Goal: Task Accomplishment & Management: Use online tool/utility

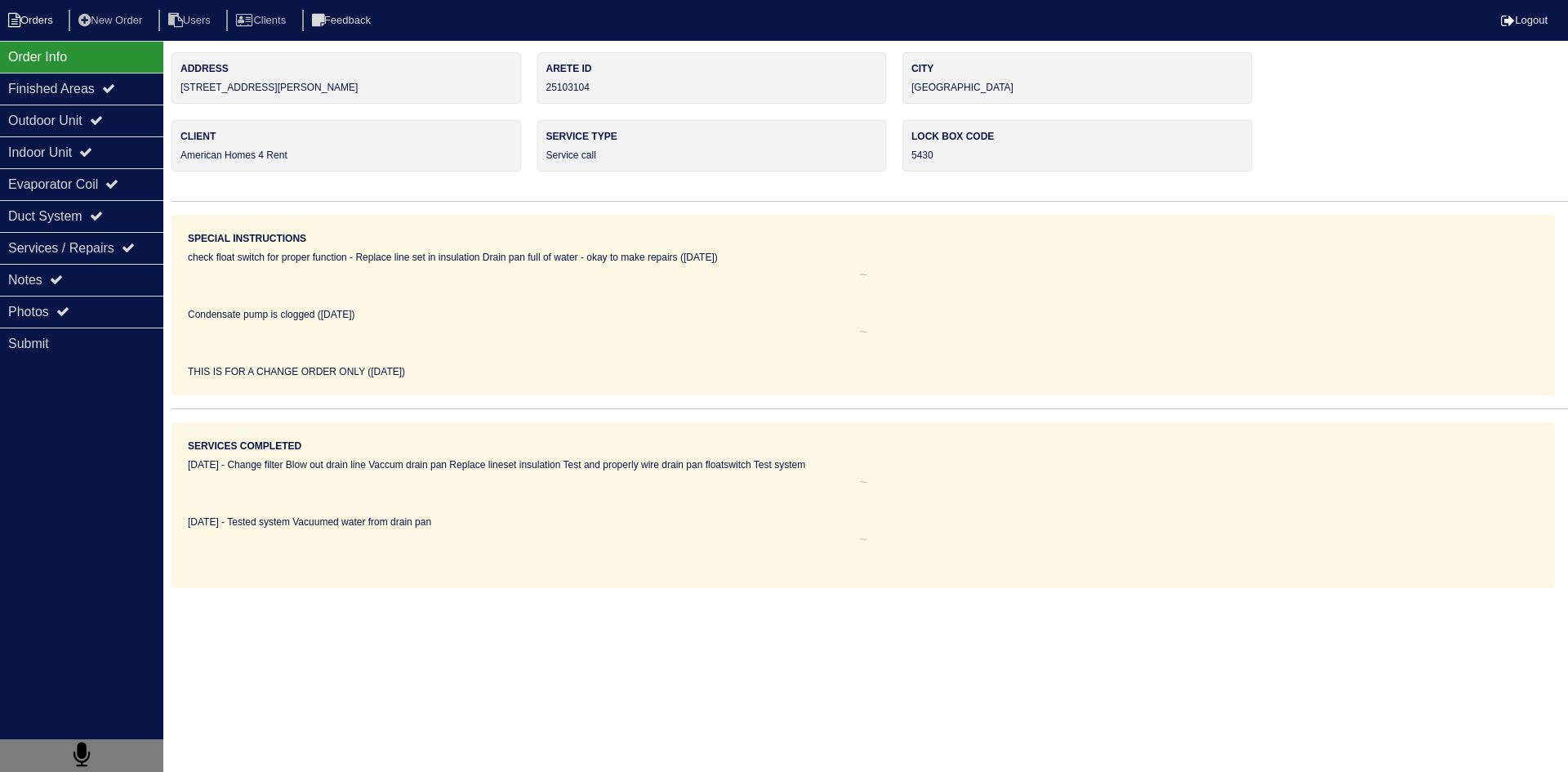
click at [56, 24] on li "Orders" at bounding box center [33, 21] width 66 height 22
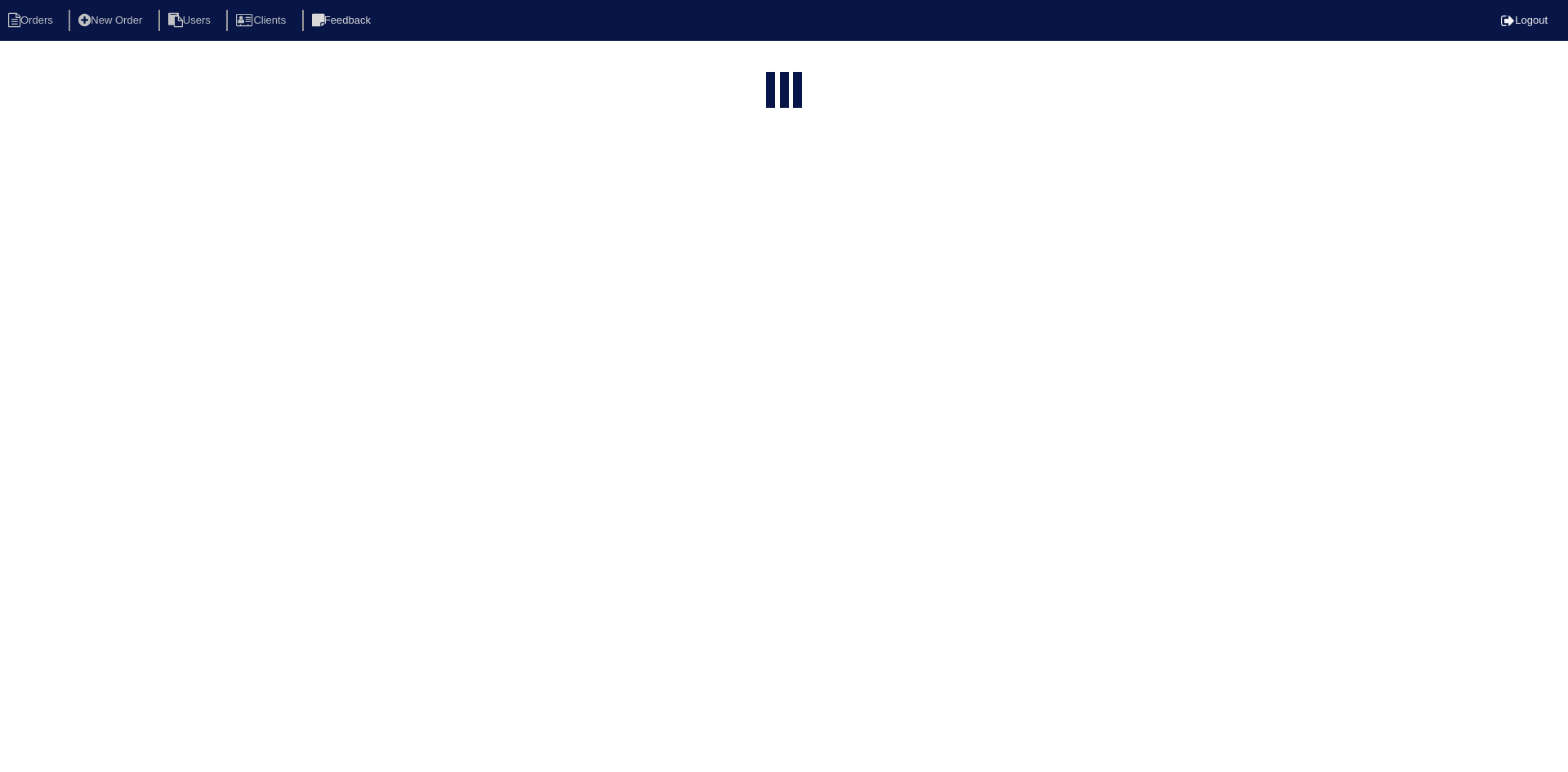
select select "15"
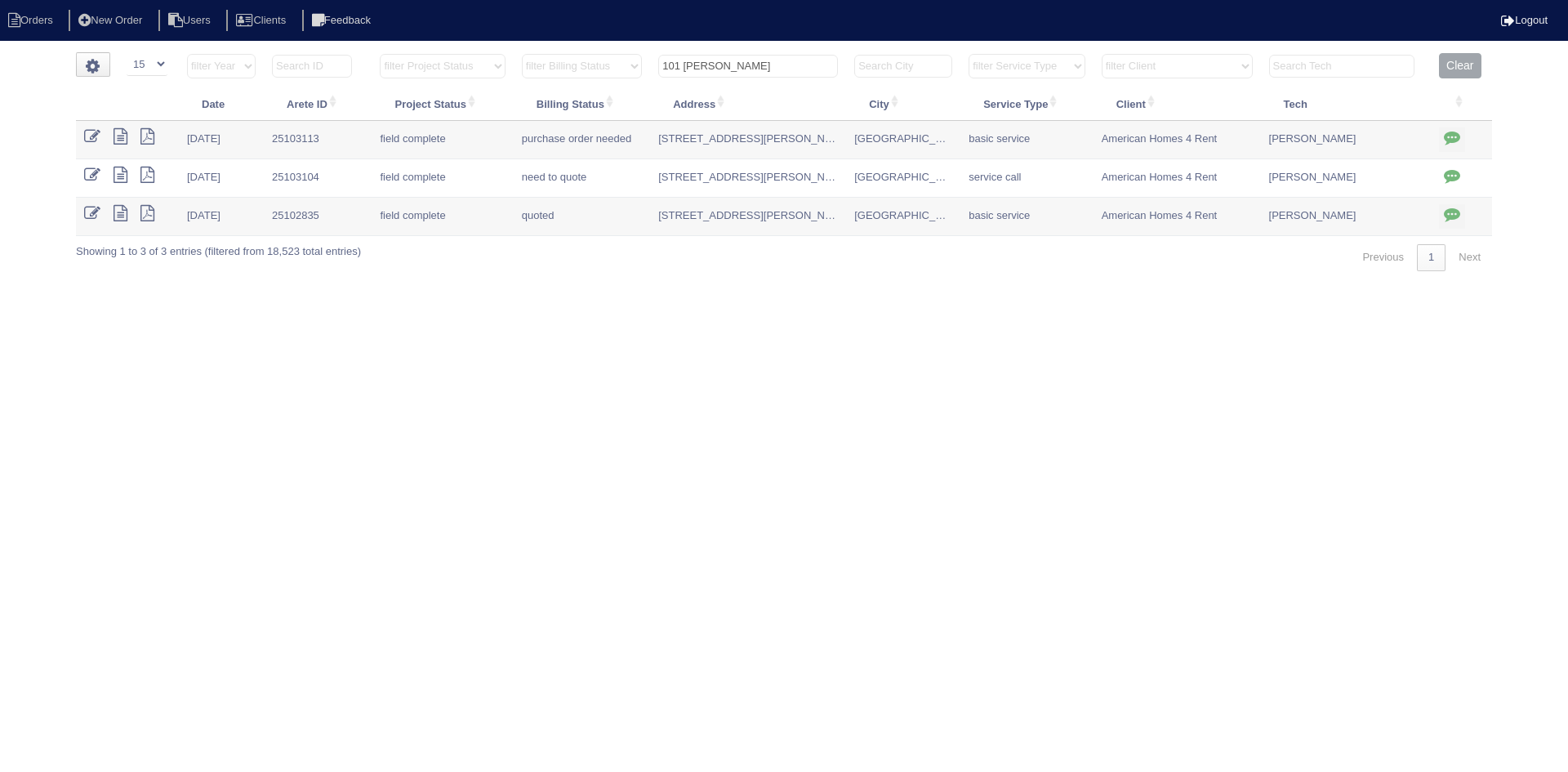
click at [736, 70] on input "101 randy" at bounding box center [747, 66] width 180 height 23
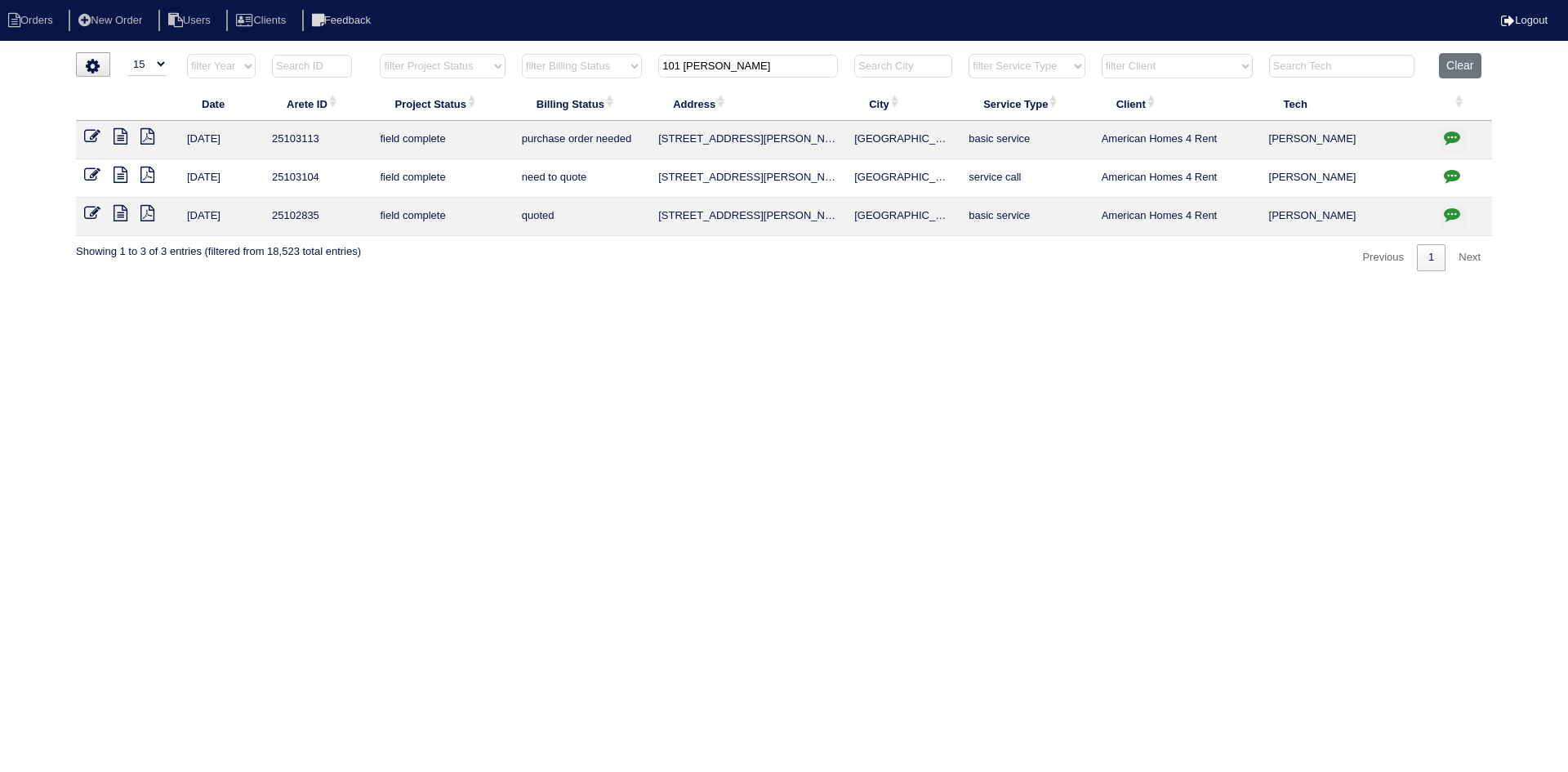
click at [736, 69] on input "101 randy" at bounding box center [747, 66] width 180 height 23
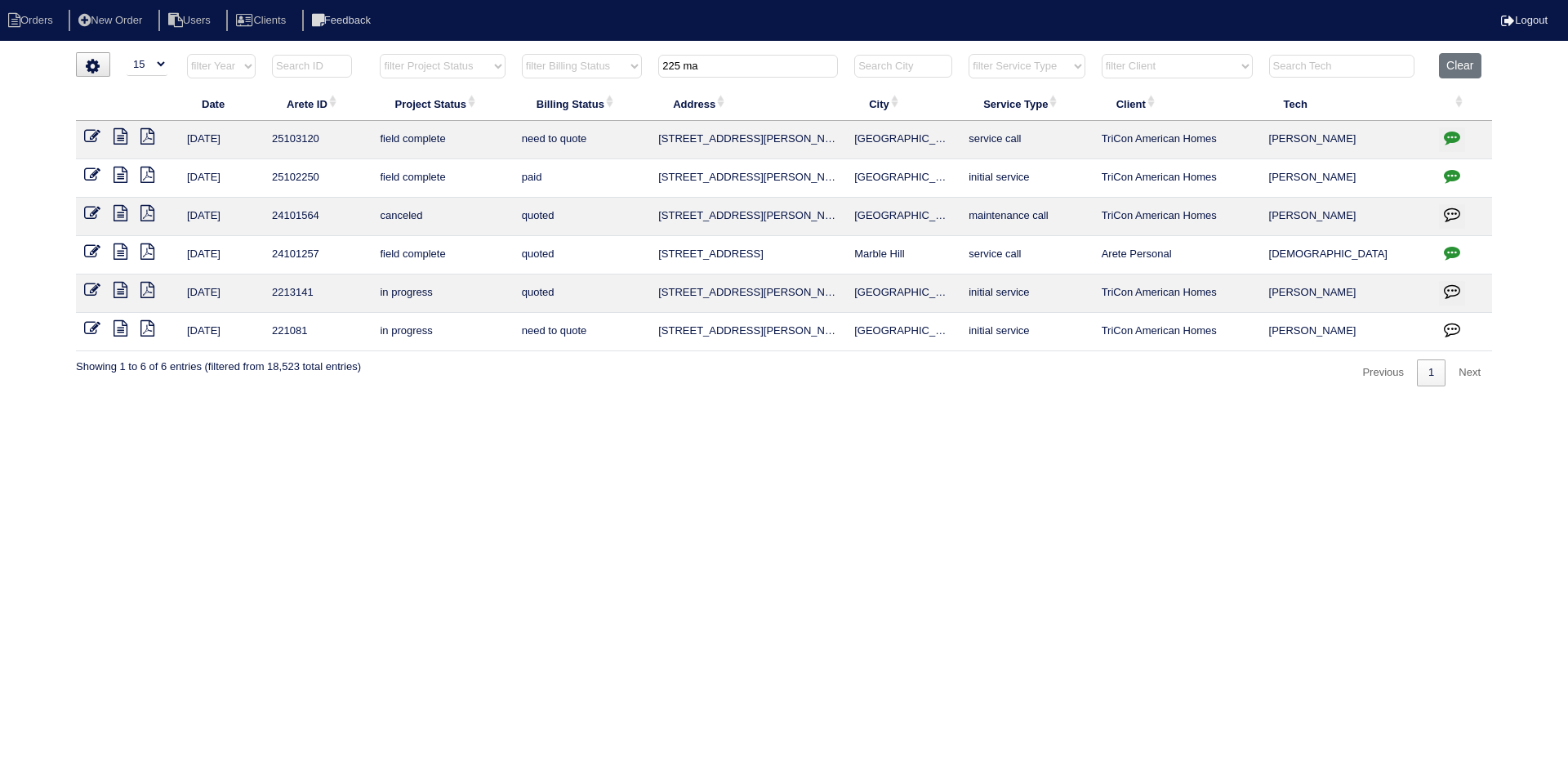
type input "225 ma"
click at [120, 179] on icon at bounding box center [120, 174] width 14 height 16
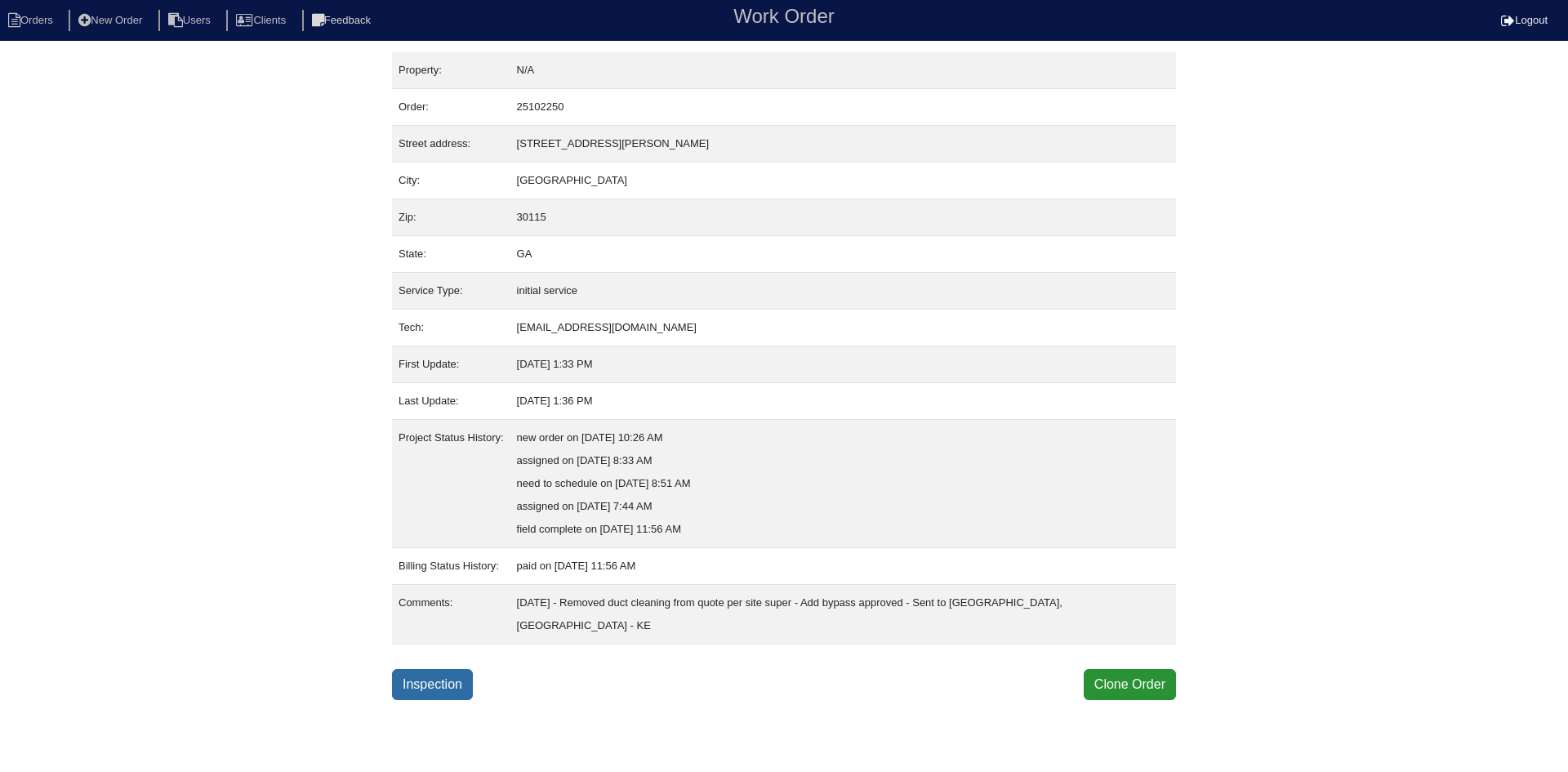
click at [412, 669] on link "Inspection" at bounding box center [432, 683] width 81 height 31
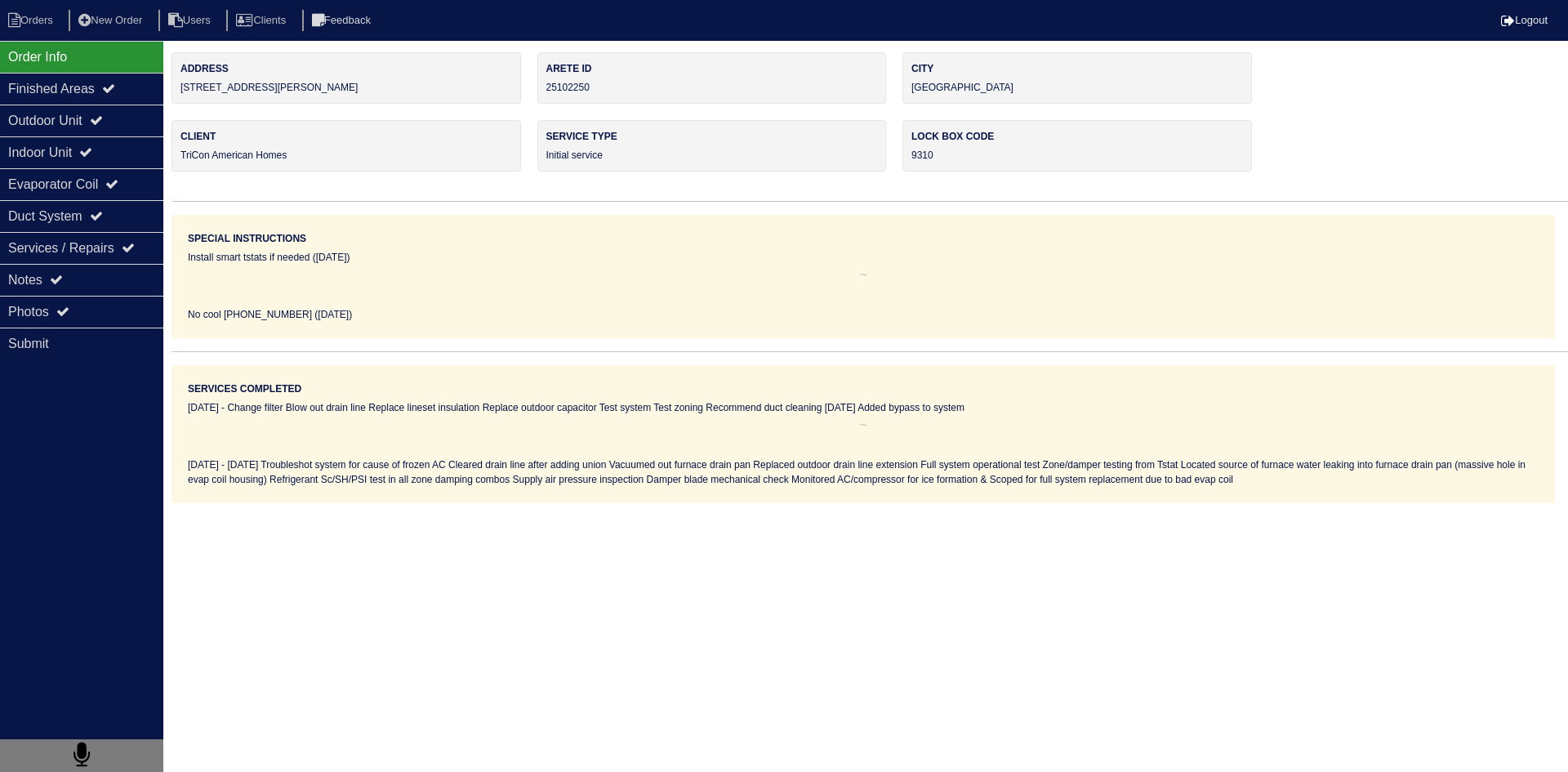
click at [432, 503] on html "Orders New Order Users Clients Feedback Logout Orders New Order Users Clients M…" at bounding box center [784, 252] width 1568 height 503
click at [104, 289] on div "Notes" at bounding box center [82, 280] width 163 height 32
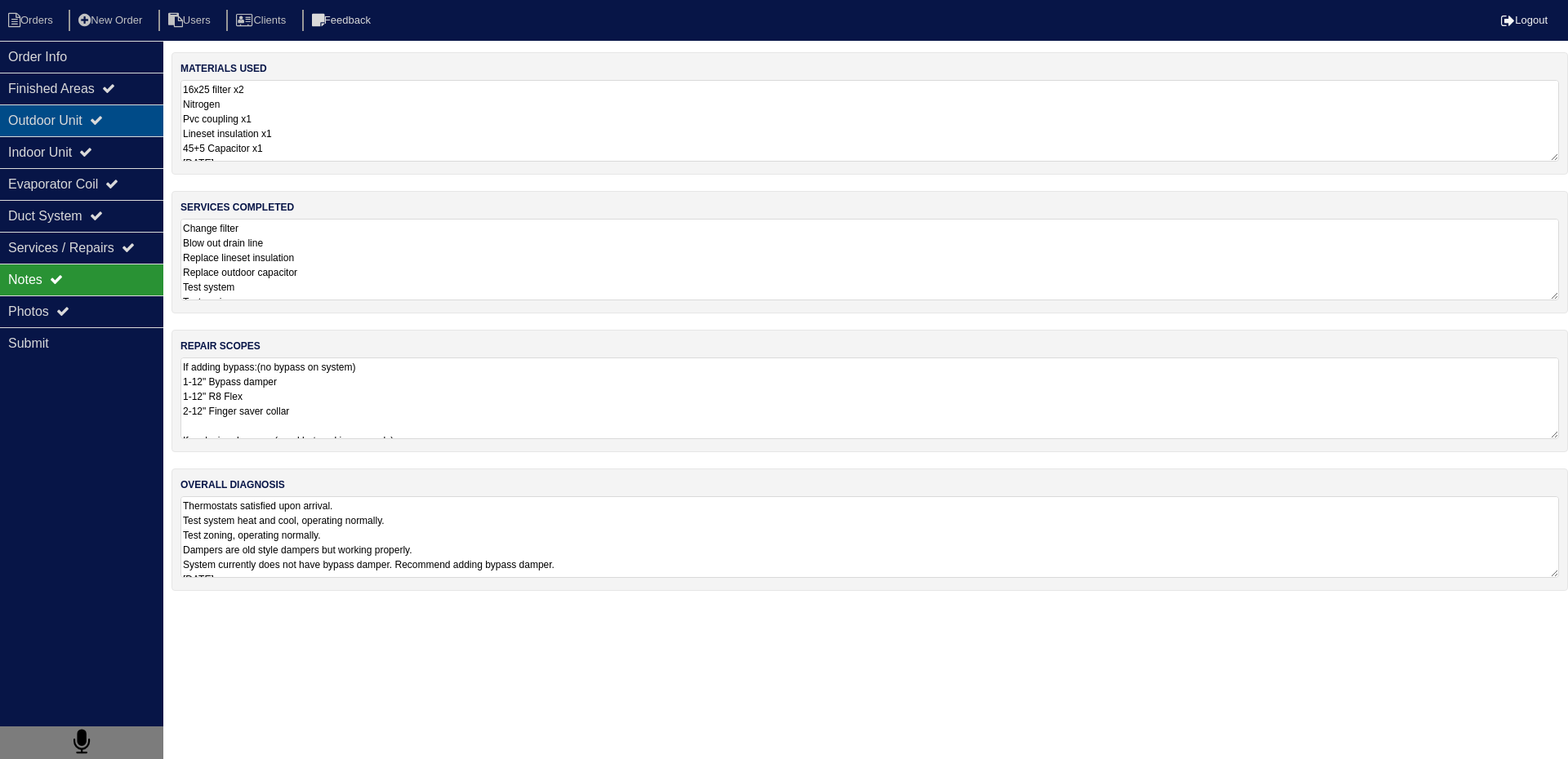
click at [48, 123] on div "Outdoor Unit" at bounding box center [82, 120] width 163 height 32
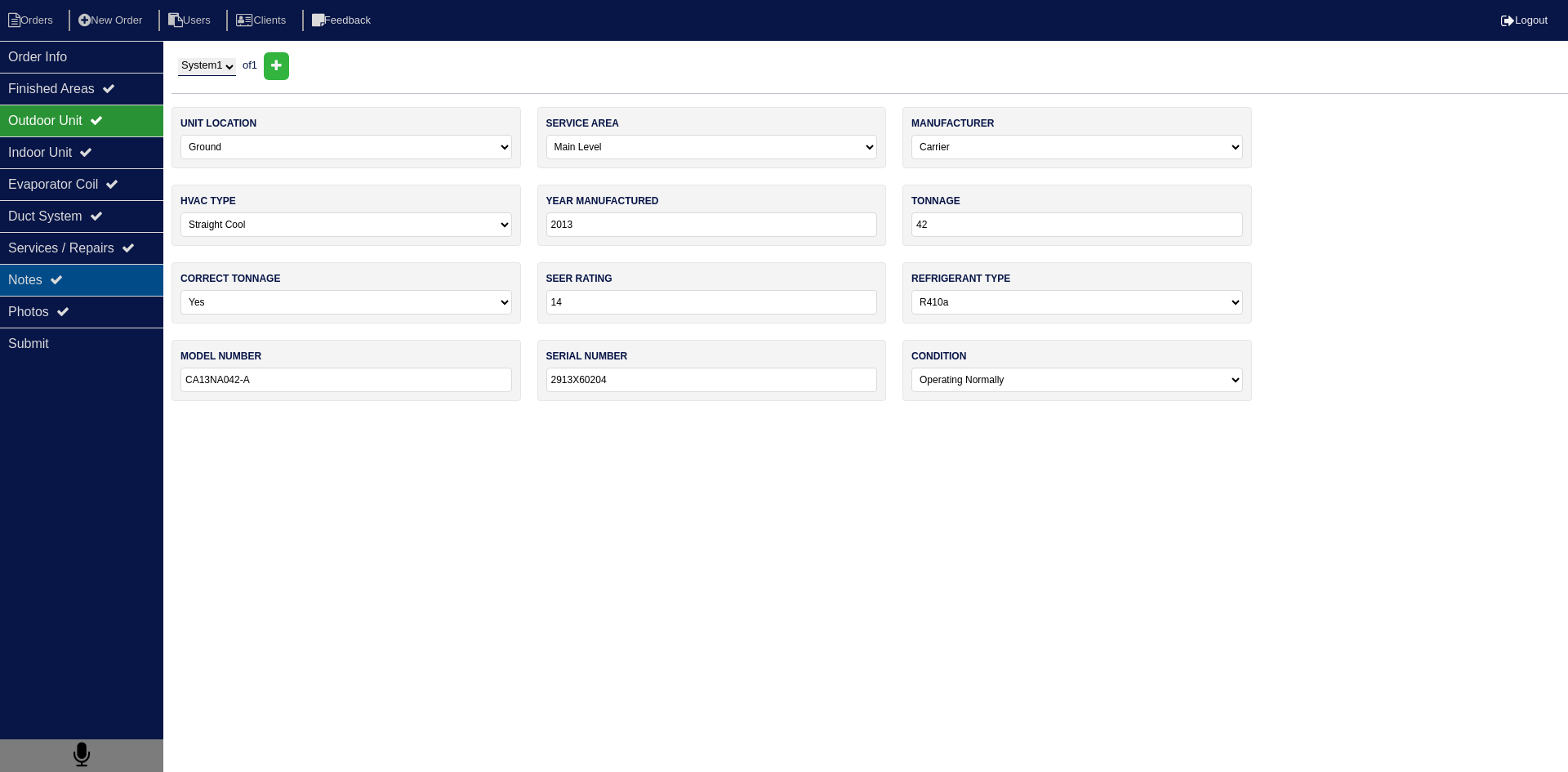
click at [100, 285] on div "Notes" at bounding box center [82, 280] width 163 height 32
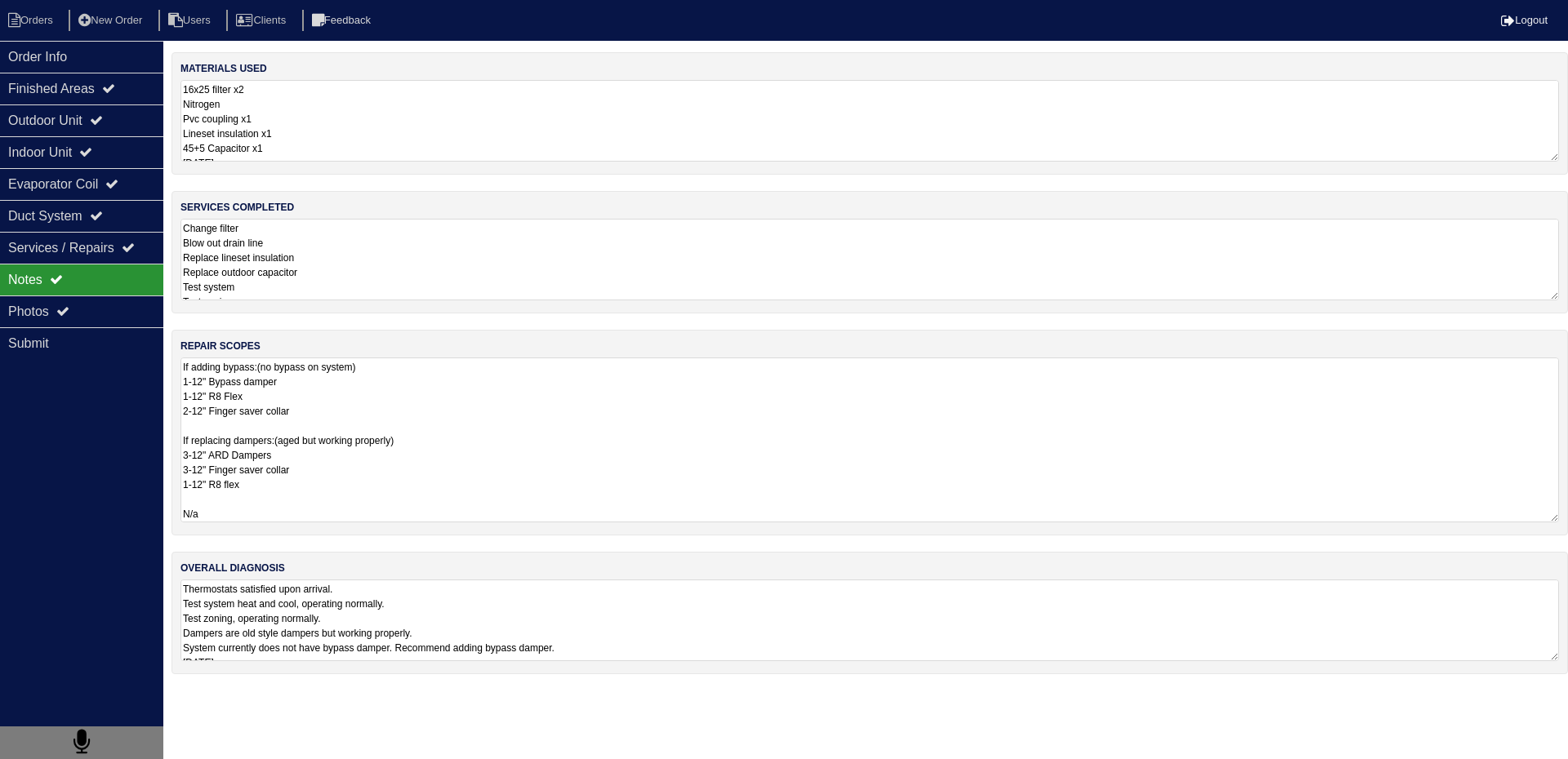
click at [347, 403] on textarea "If adding bypass:(no bypass on system) 1-12" Bypass damper 1-12" R8 Flex 2-12" …" at bounding box center [869, 440] width 1378 height 165
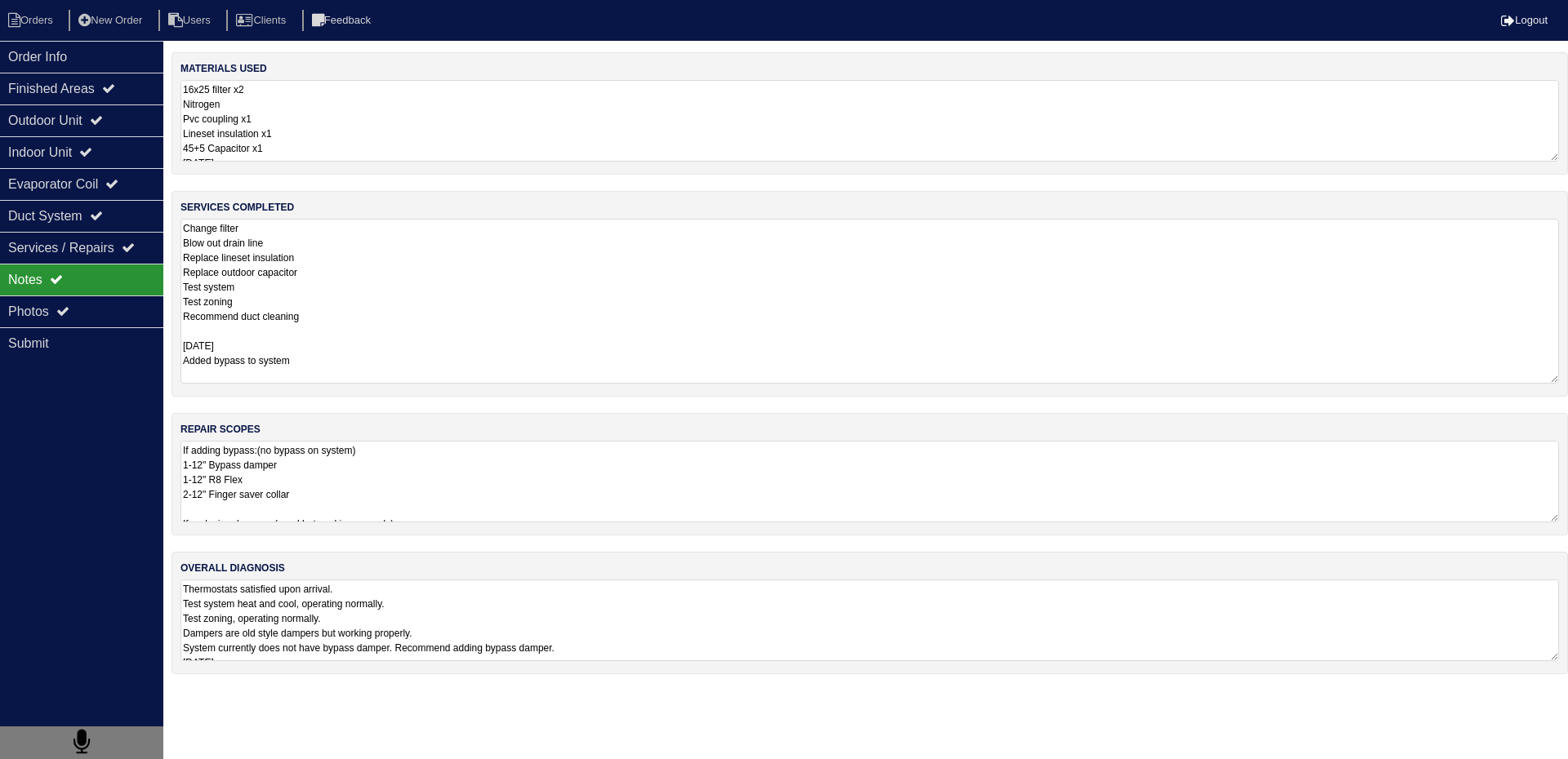
click at [352, 252] on textarea "Change filter Blow out drain line Replace lineset insulation Replace outdoor ca…" at bounding box center [869, 301] width 1378 height 165
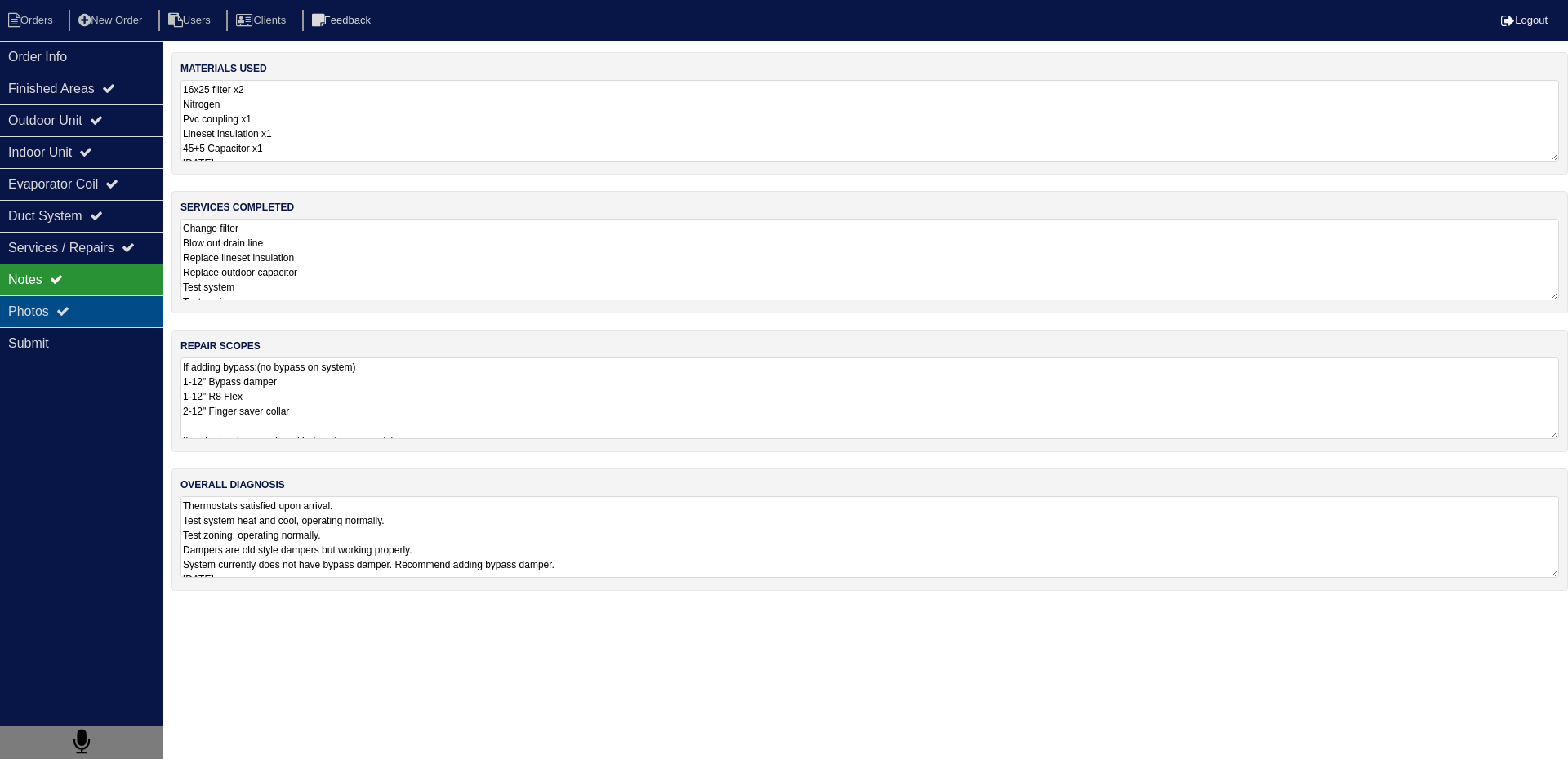
click at [104, 314] on div "Photos" at bounding box center [82, 311] width 163 height 32
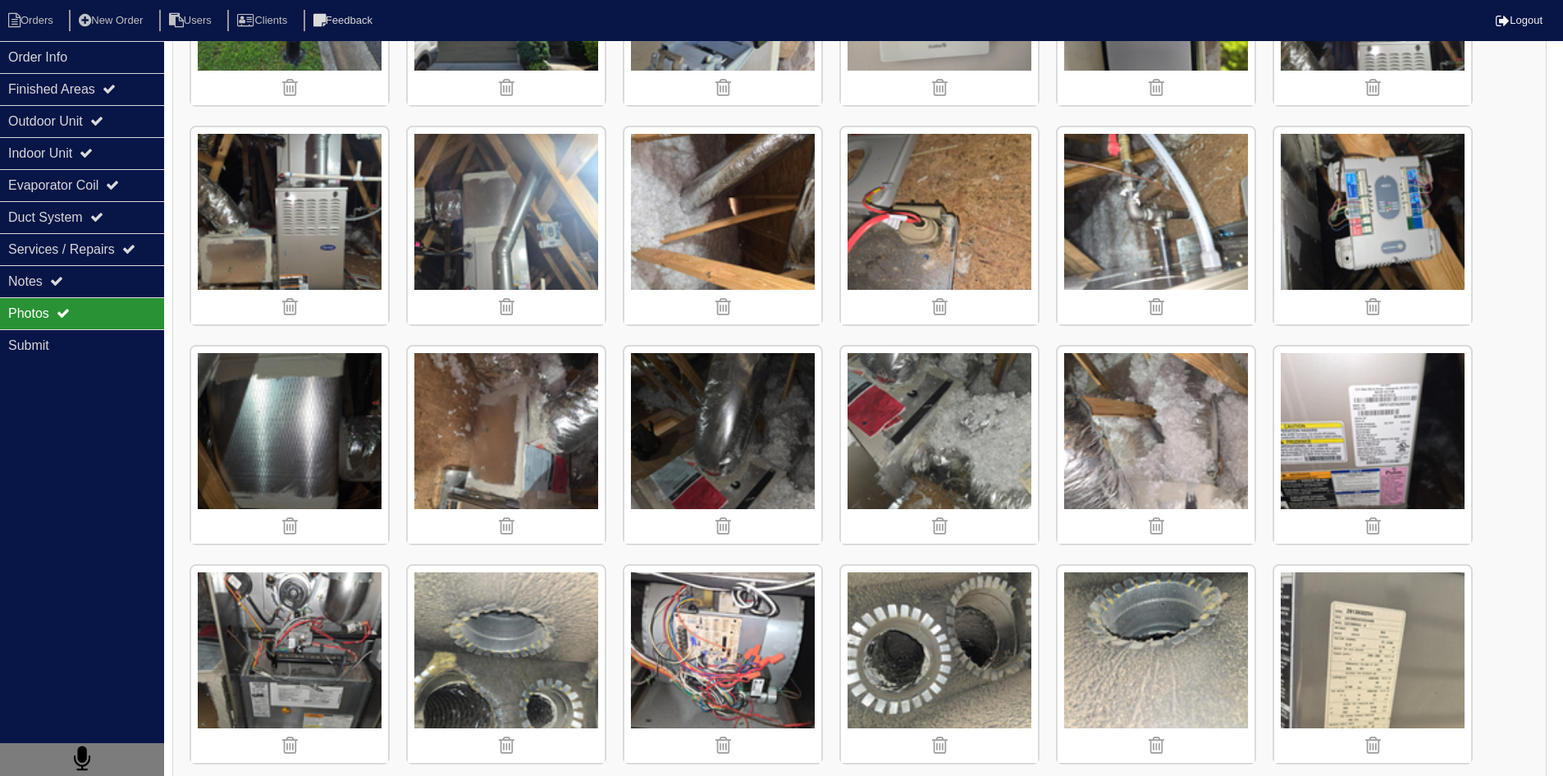
scroll to position [574, 0]
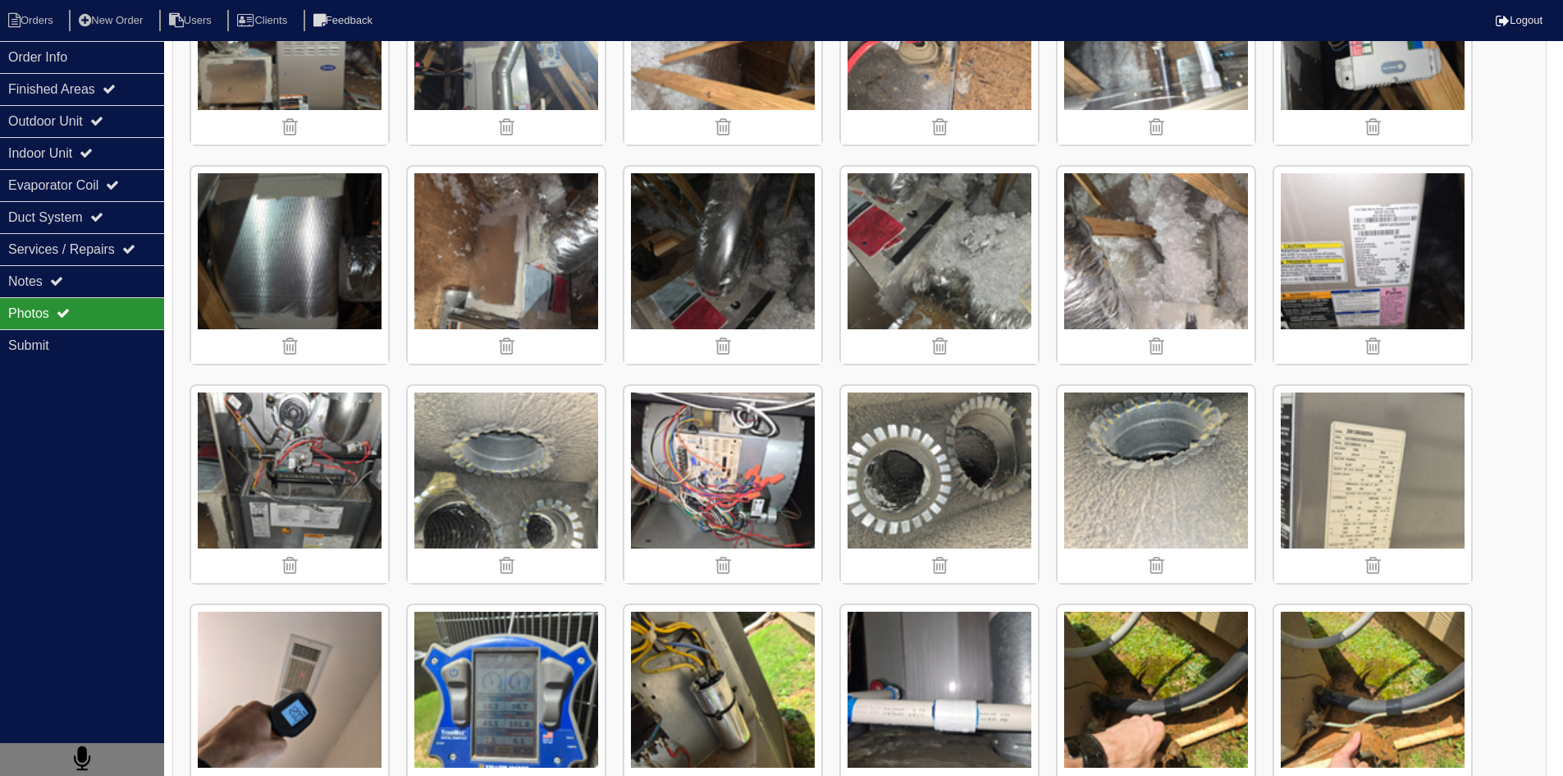
click at [361, 491] on img at bounding box center [289, 484] width 197 height 197
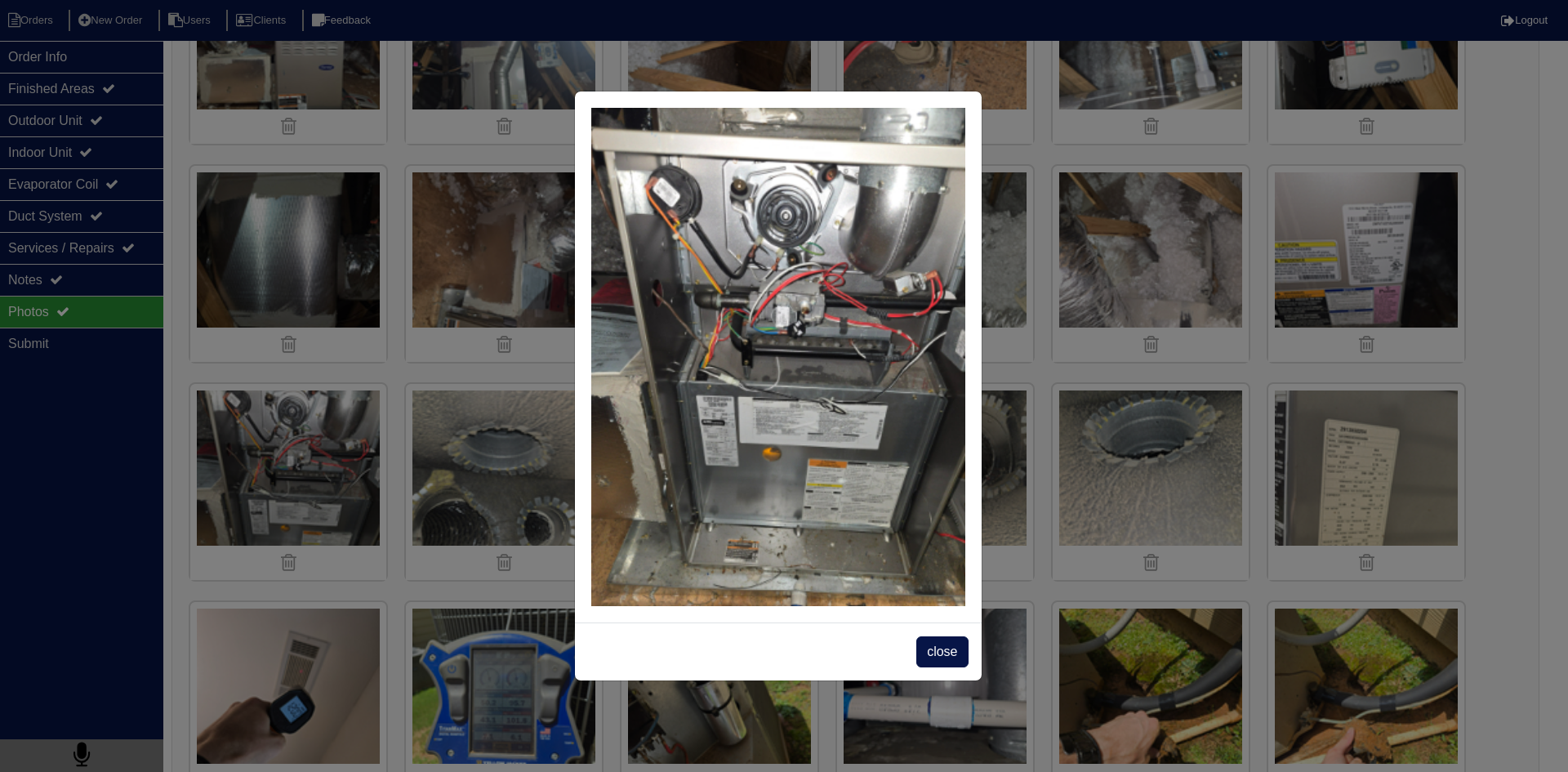
click at [1525, 564] on div "close" at bounding box center [784, 386] width 1568 height 772
click at [949, 654] on span "close" at bounding box center [942, 651] width 52 height 31
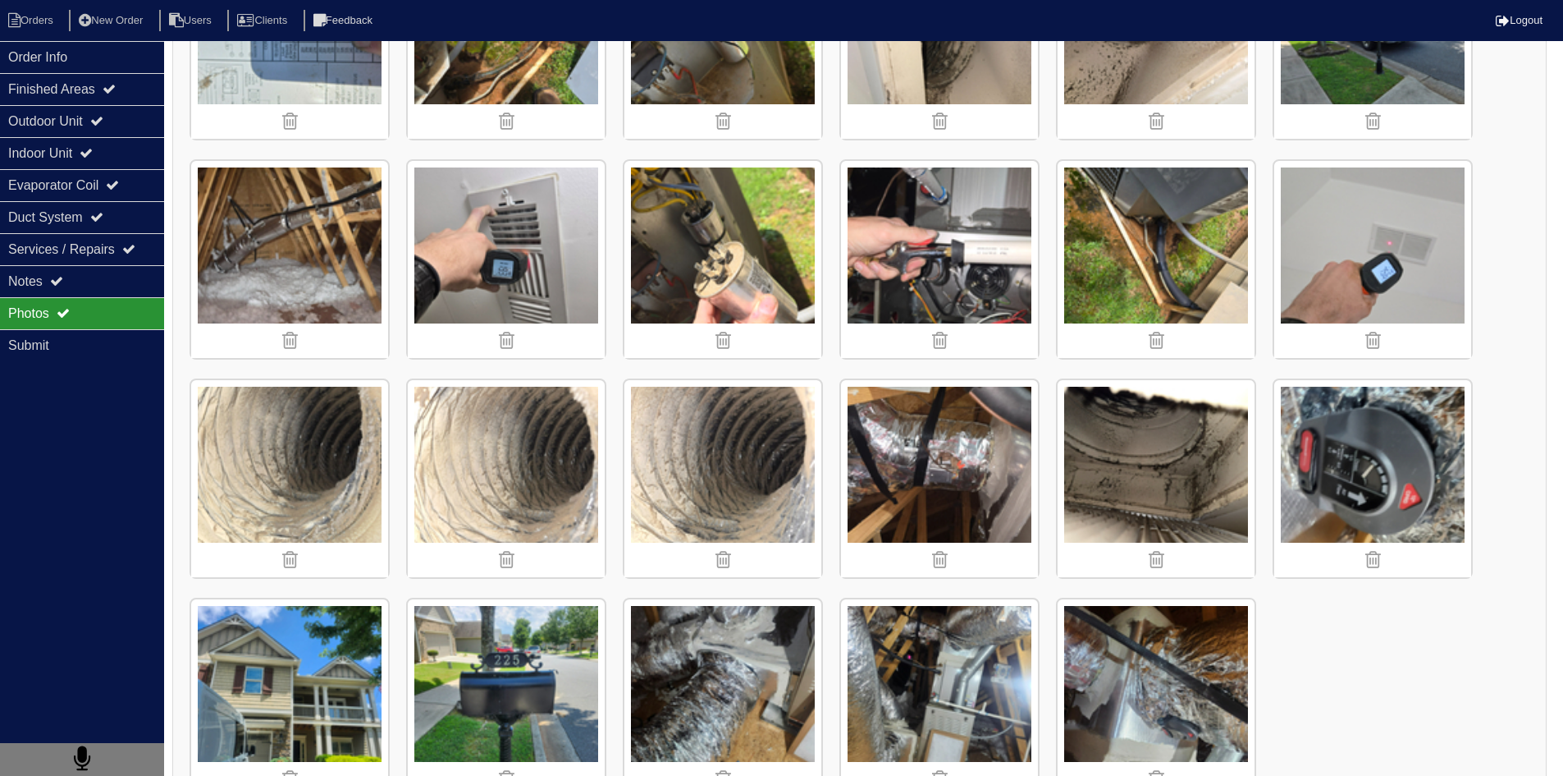
scroll to position [2381, 0]
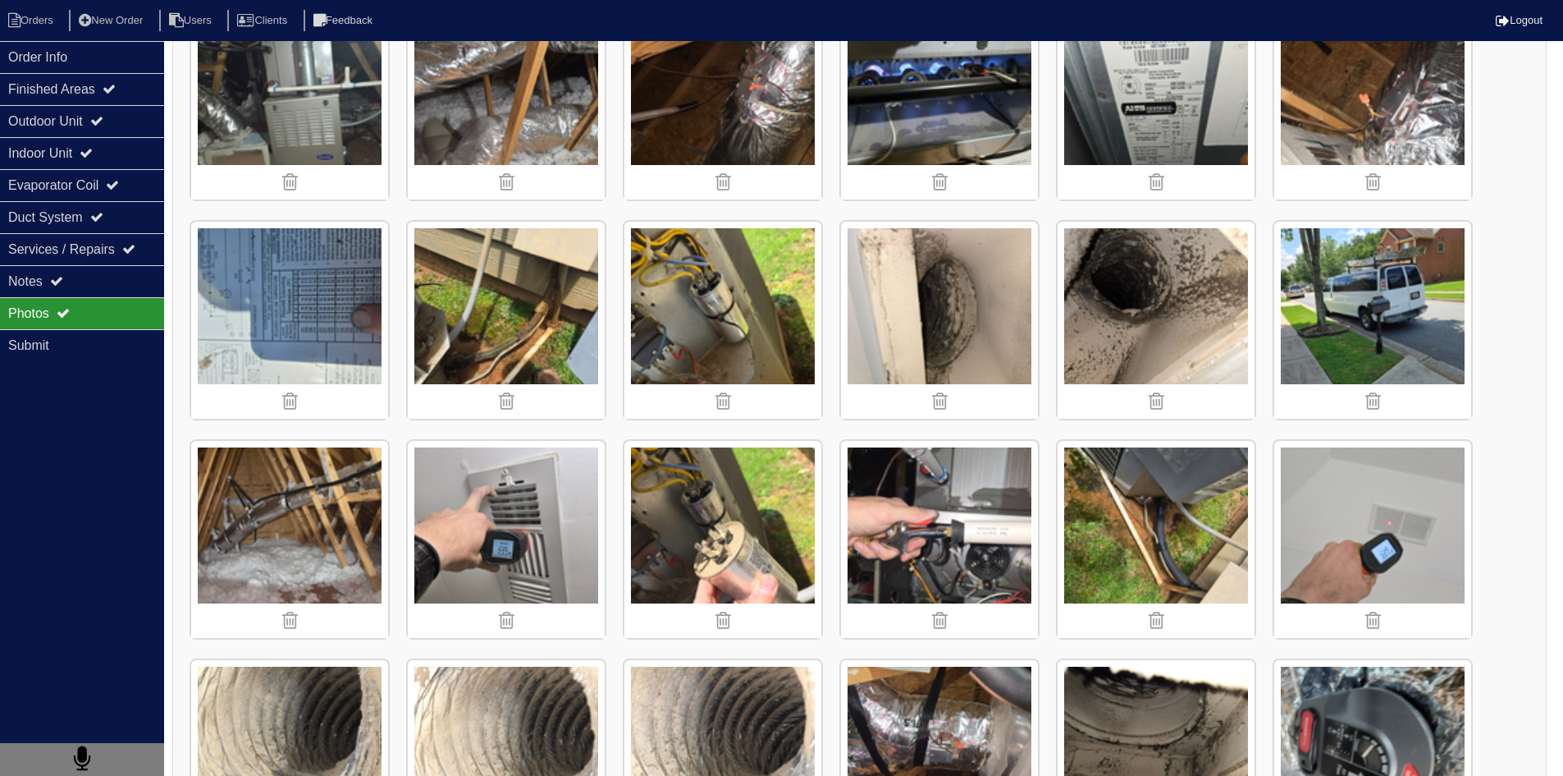
scroll to position [2134, 0]
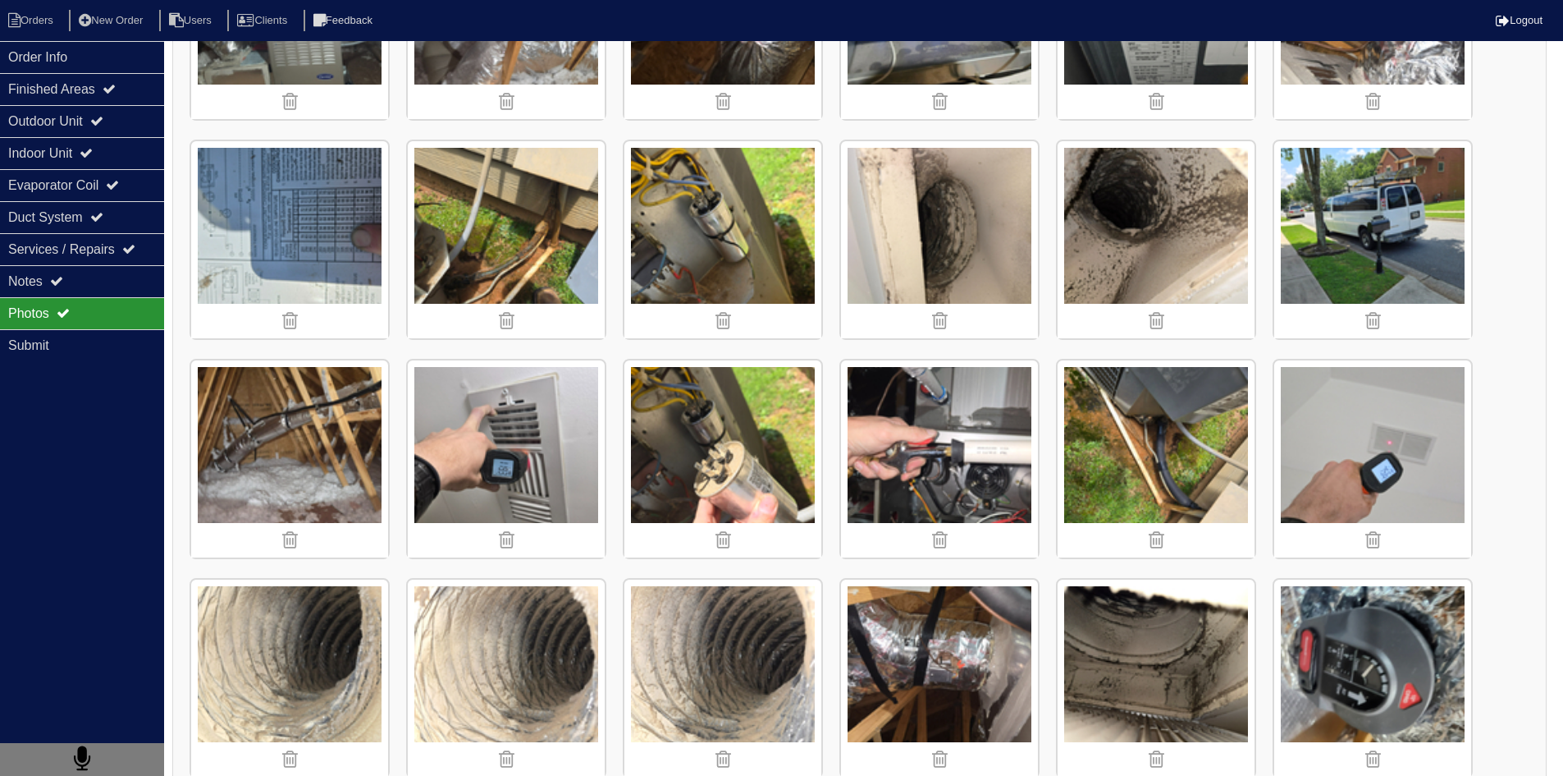
click at [69, 435] on div "Order Info Finished Areas Outdoor Unit Indoor Unit Evaporator Coil Duct System …" at bounding box center [82, 429] width 164 height 776
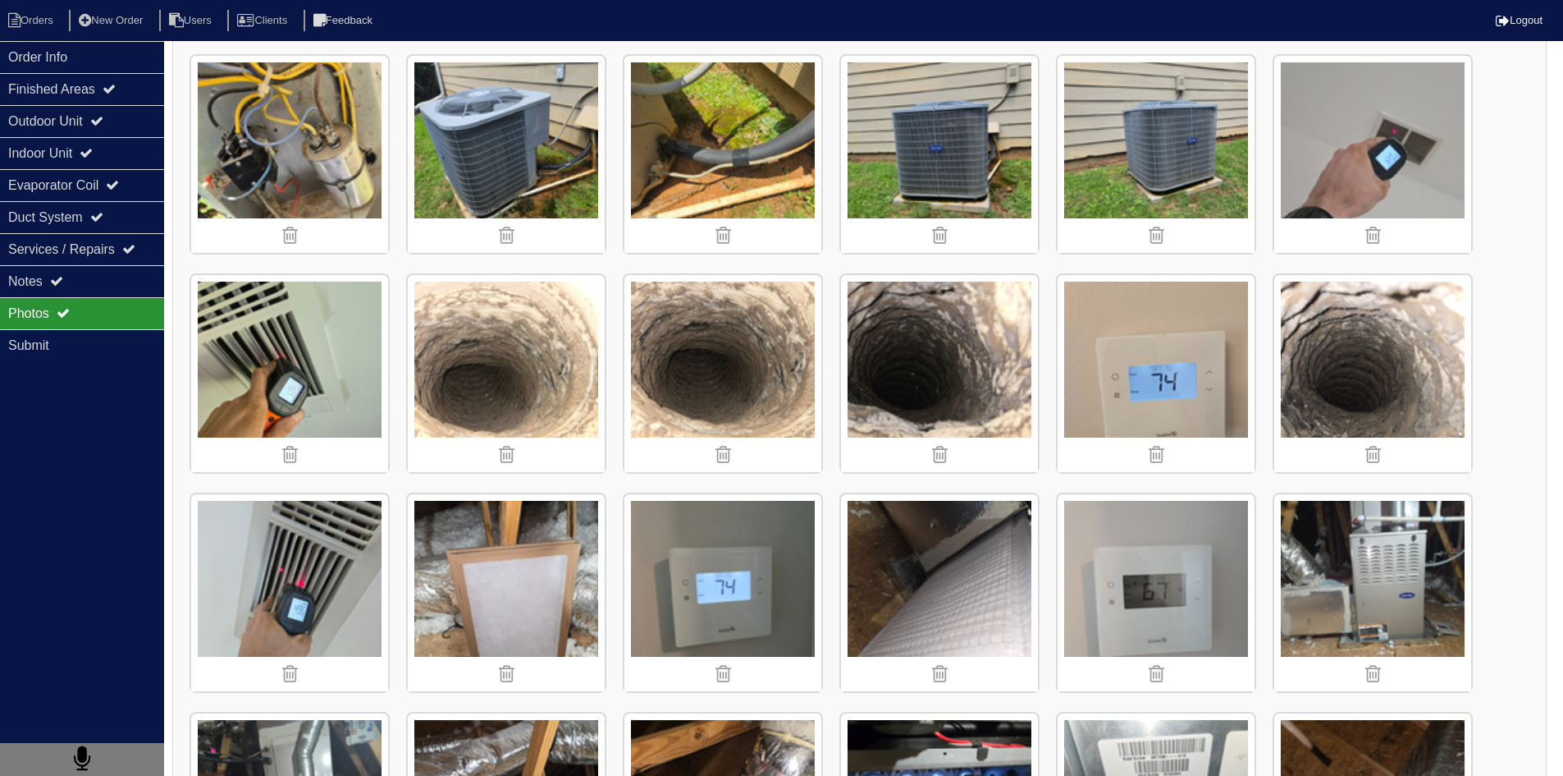
scroll to position [1396, 0]
